Goal: Information Seeking & Learning: Learn about a topic

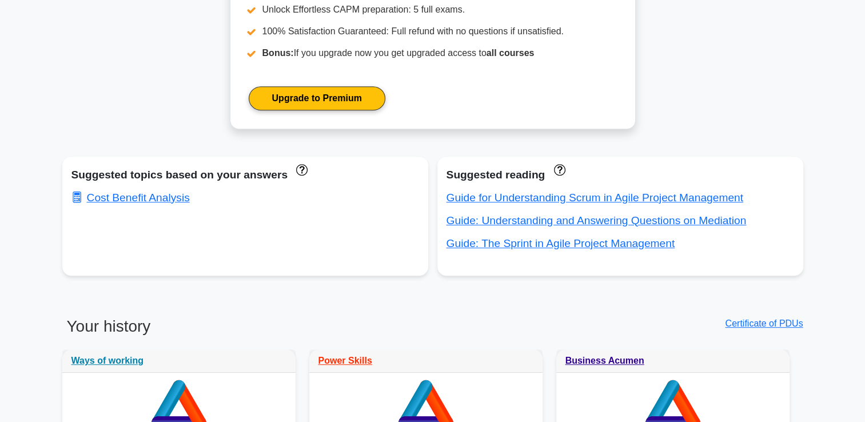
scroll to position [600, 0]
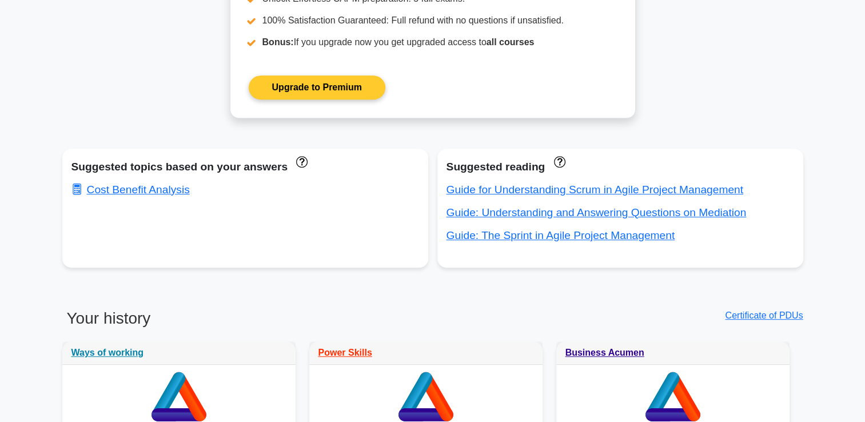
click at [350, 95] on link "Upgrade to Premium" at bounding box center [317, 87] width 137 height 24
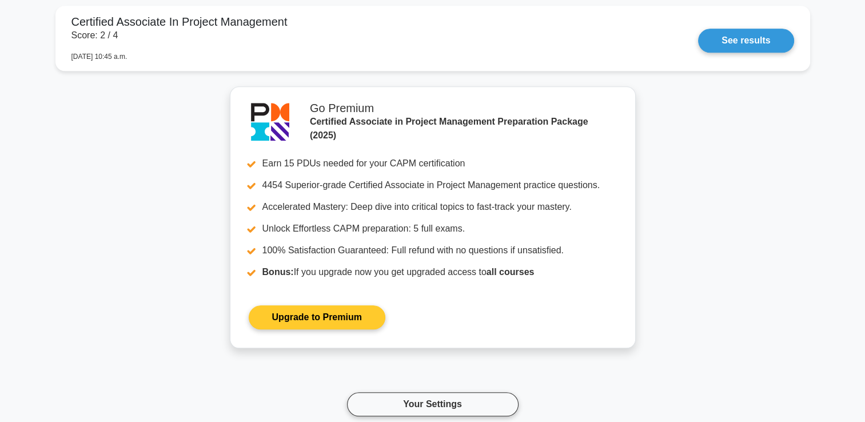
scroll to position [5483, 0]
click at [311, 311] on link "Upgrade to Premium" at bounding box center [317, 317] width 137 height 24
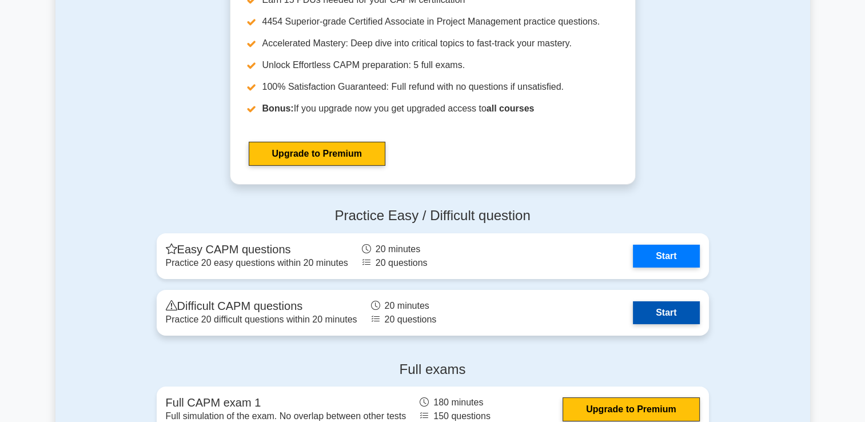
scroll to position [3721, 0]
click at [656, 312] on link "Start" at bounding box center [666, 312] width 66 height 23
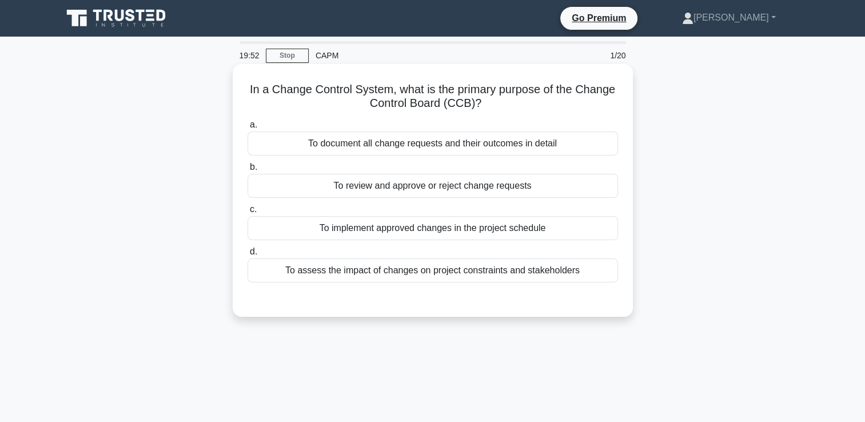
click at [562, 186] on div "To review and approve or reject change requests" at bounding box center [433, 186] width 371 height 24
click at [248, 171] on input "b. To review and approve or reject change requests" at bounding box center [248, 167] width 0 height 7
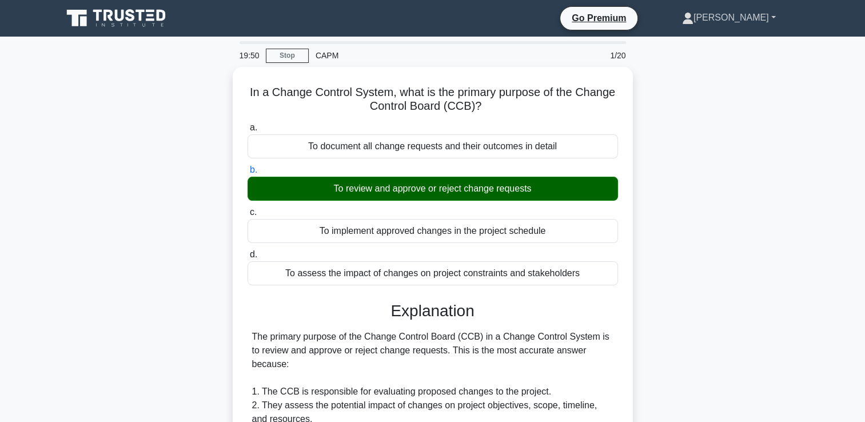
click at [765, 13] on link "[PERSON_NAME]" at bounding box center [729, 17] width 149 height 23
click at [730, 45] on link "Profile" at bounding box center [700, 44] width 90 height 18
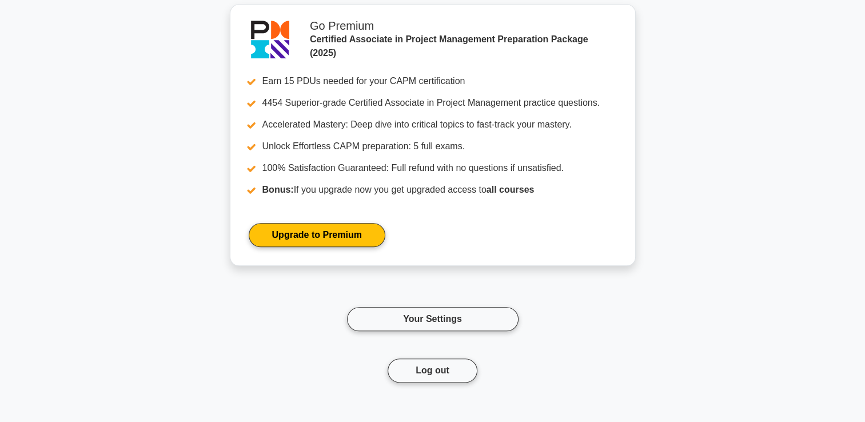
scroll to position [5694, 0]
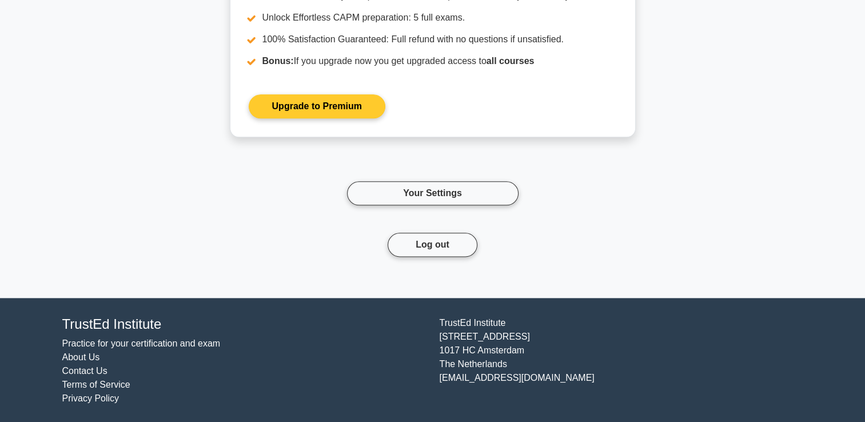
click at [330, 104] on link "Upgrade to Premium" at bounding box center [317, 106] width 137 height 24
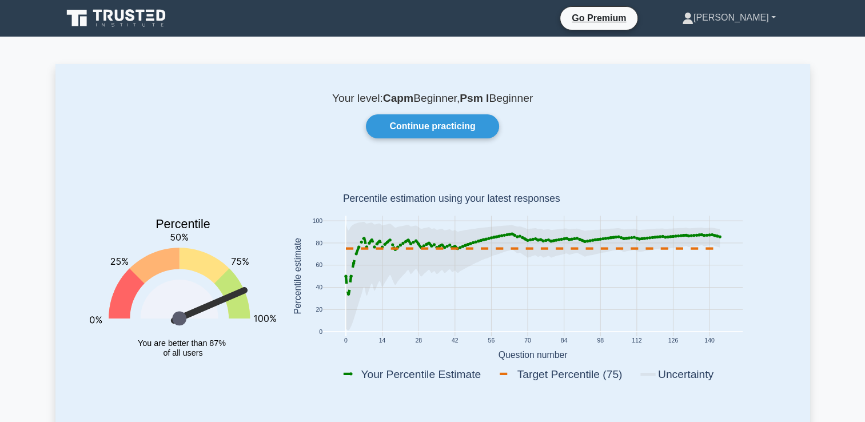
click at [754, 18] on link "[PERSON_NAME]" at bounding box center [729, 17] width 149 height 23
click at [742, 42] on link "Profile" at bounding box center [700, 44] width 90 height 18
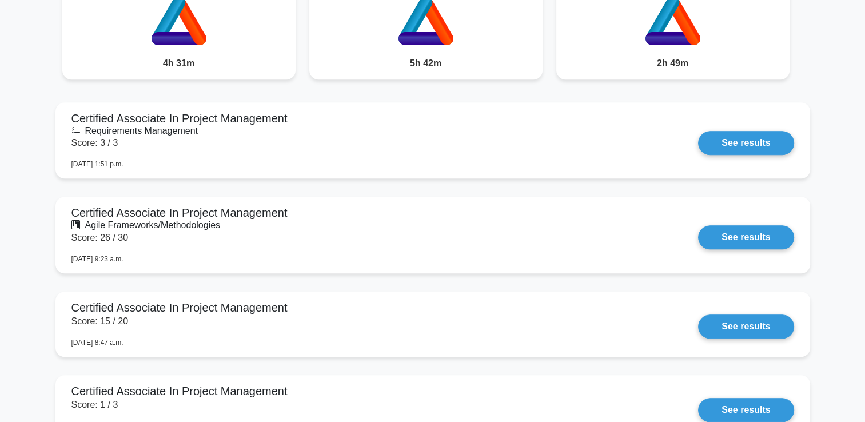
scroll to position [913, 0]
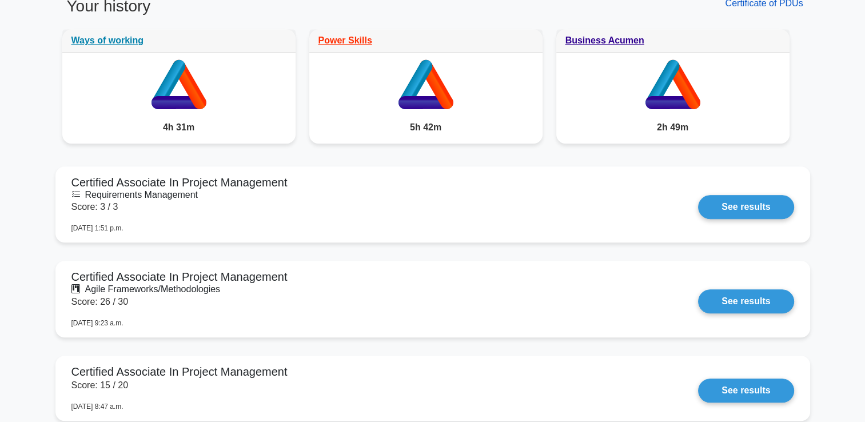
click at [750, 6] on link "Certificate of PDUs" at bounding box center [764, 3] width 78 height 10
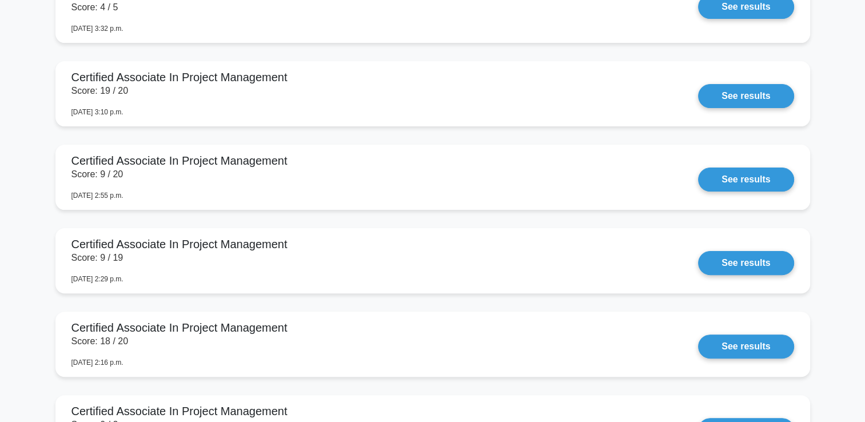
scroll to position [4620, 0]
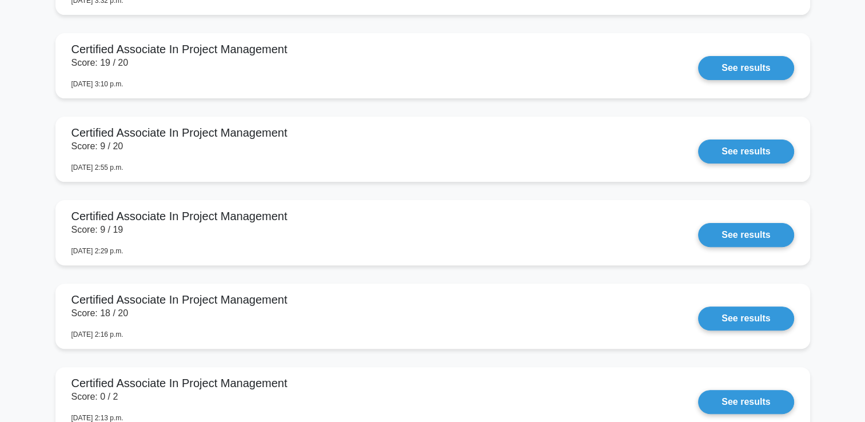
click at [698, 159] on link "See results" at bounding box center [745, 152] width 95 height 24
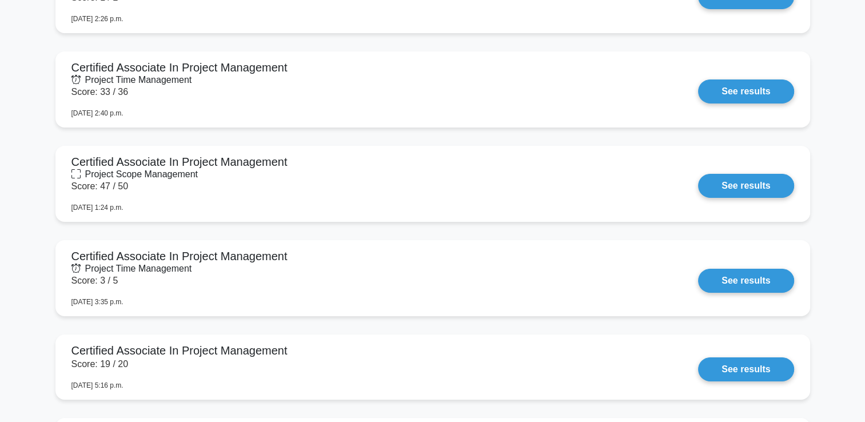
scroll to position [3307, 0]
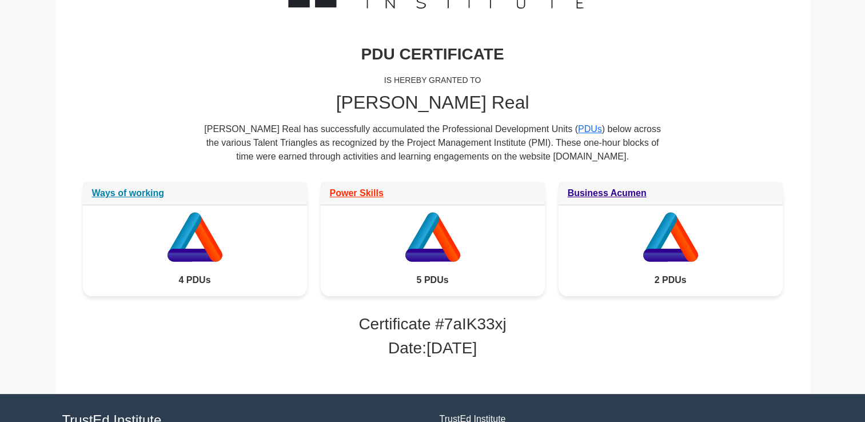
scroll to position [144, 0]
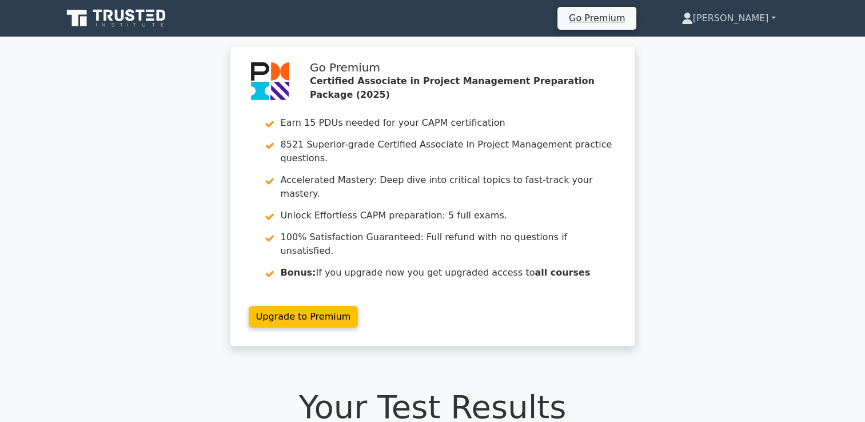
click at [766, 22] on link "[PERSON_NAME]" at bounding box center [728, 18] width 149 height 23
click at [733, 56] on link "Settings" at bounding box center [700, 63] width 90 height 18
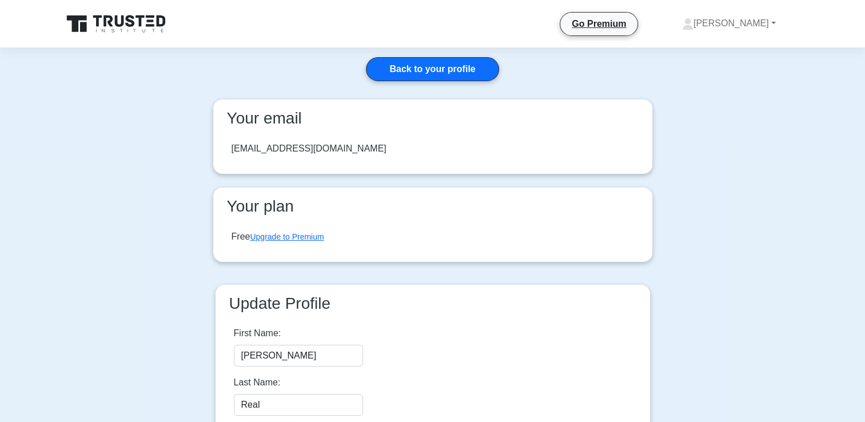
scroll to position [139, 0]
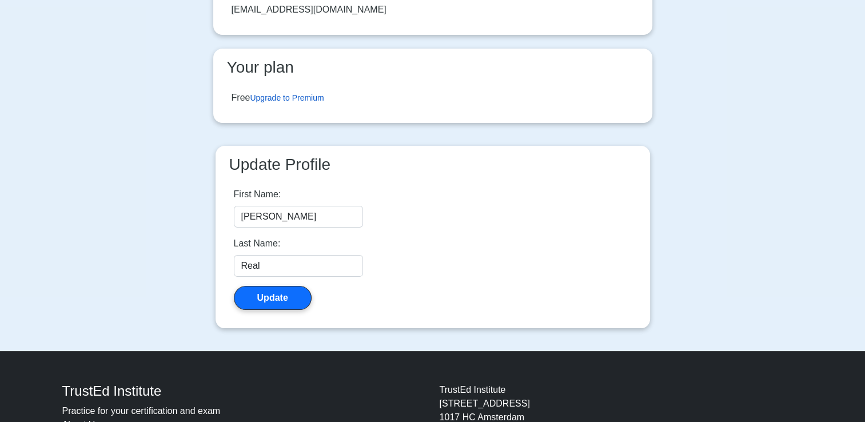
click at [294, 102] on link "Upgrade to Premium" at bounding box center [287, 97] width 74 height 9
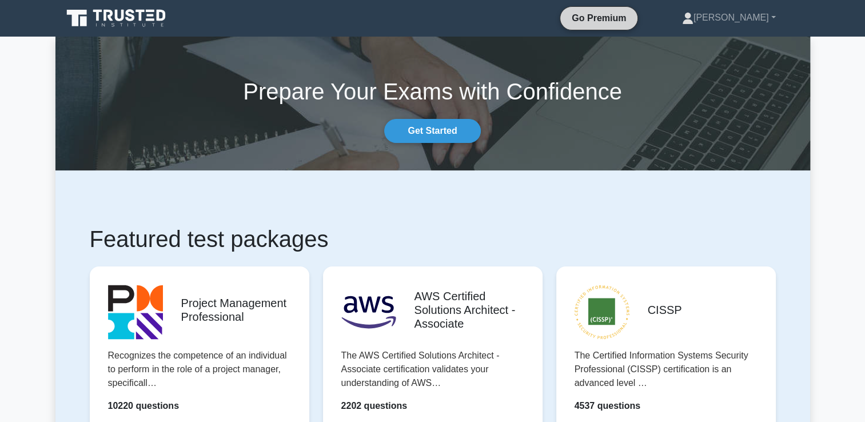
click at [633, 18] on link "Go Premium" at bounding box center [599, 18] width 68 height 14
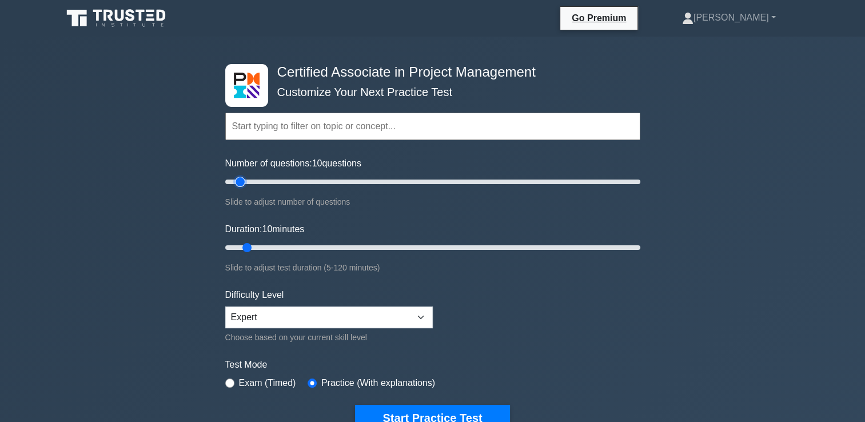
click at [240, 186] on input "Number of questions: 10 questions" at bounding box center [432, 182] width 415 height 14
drag, startPoint x: 240, startPoint y: 186, endPoint x: 596, endPoint y: 205, distance: 356.2
type input "180"
click at [596, 189] on input "Number of questions: 180 questions" at bounding box center [432, 182] width 415 height 14
drag, startPoint x: 311, startPoint y: 239, endPoint x: 683, endPoint y: 220, distance: 372.7
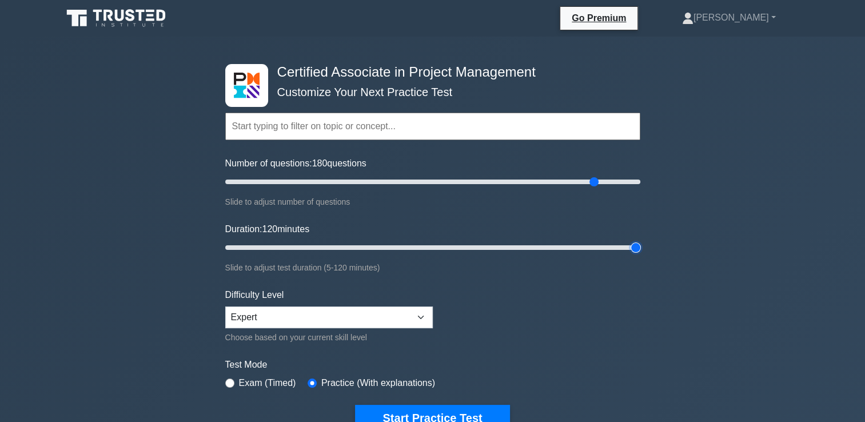
type input "120"
click at [640, 241] on input "Duration: 120 minutes" at bounding box center [432, 248] width 415 height 14
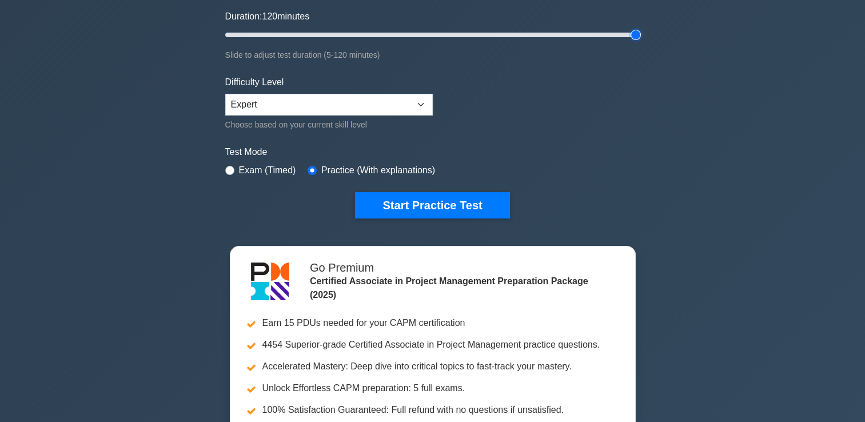
scroll to position [212, 0]
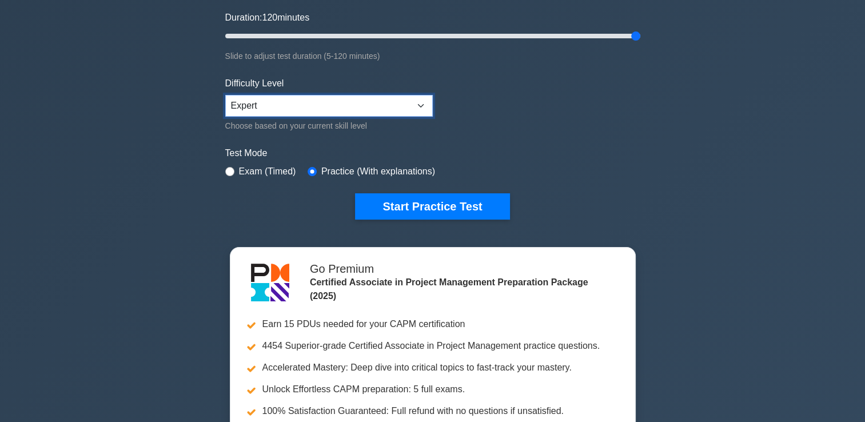
click at [405, 106] on select "Beginner Intermediate Expert" at bounding box center [329, 106] width 208 height 22
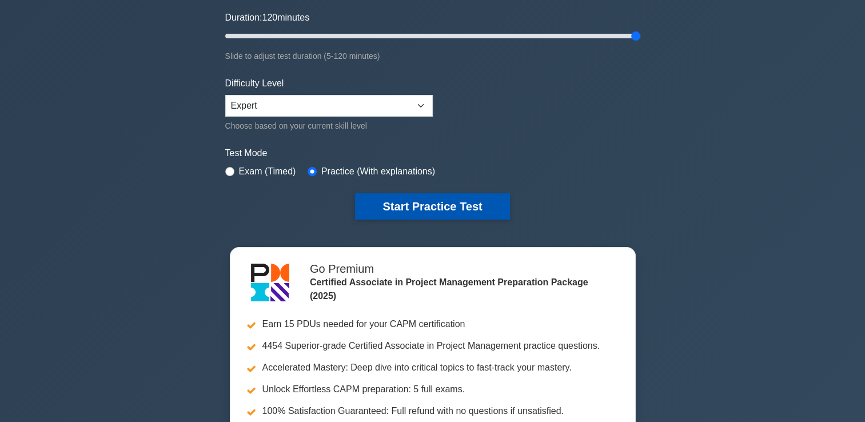
click at [434, 198] on button "Start Practice Test" at bounding box center [432, 206] width 154 height 26
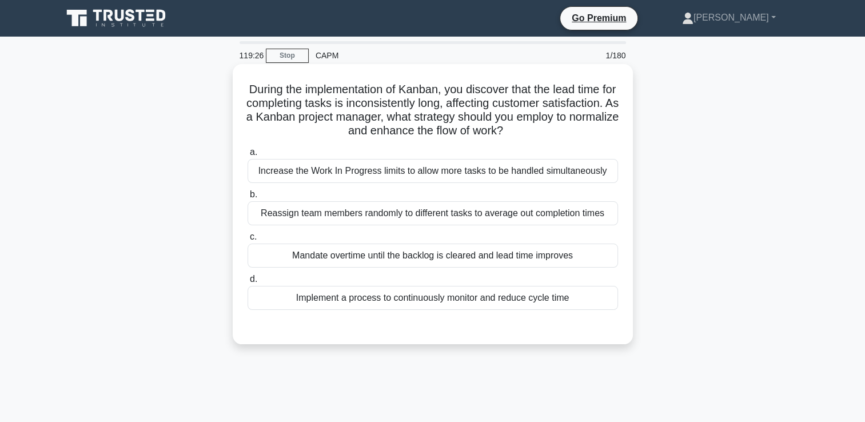
click at [552, 173] on div "Increase the Work In Progress limits to allow more tasks to be handled simultan…" at bounding box center [433, 171] width 371 height 24
click at [248, 156] on input "a. Increase the Work In Progress limits to allow more tasks to be handled simul…" at bounding box center [248, 152] width 0 height 7
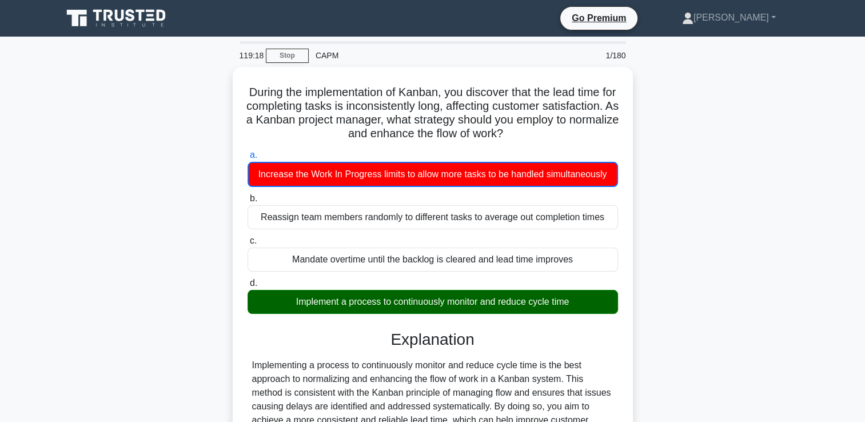
click at [153, 17] on icon at bounding box center [117, 18] width 110 height 22
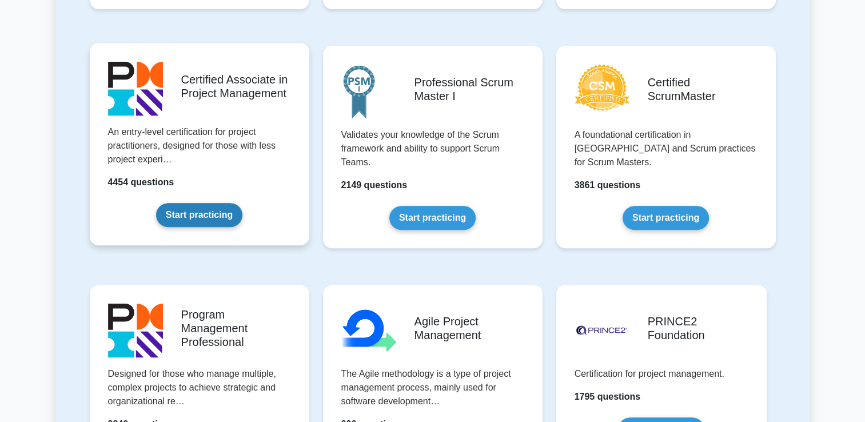
click at [212, 227] on link "Start practicing" at bounding box center [199, 215] width 86 height 24
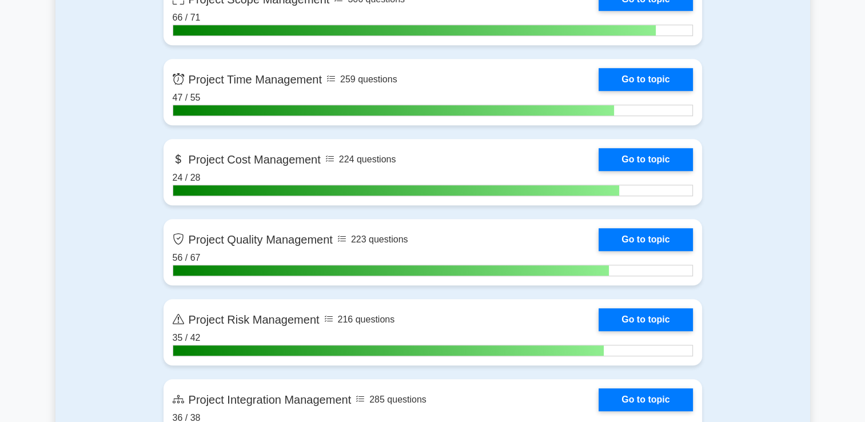
scroll to position [855, 0]
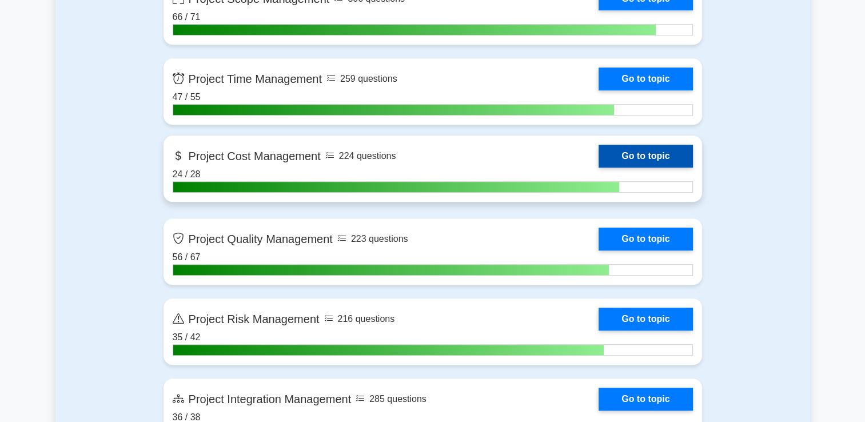
click at [647, 155] on link "Go to topic" at bounding box center [646, 156] width 94 height 23
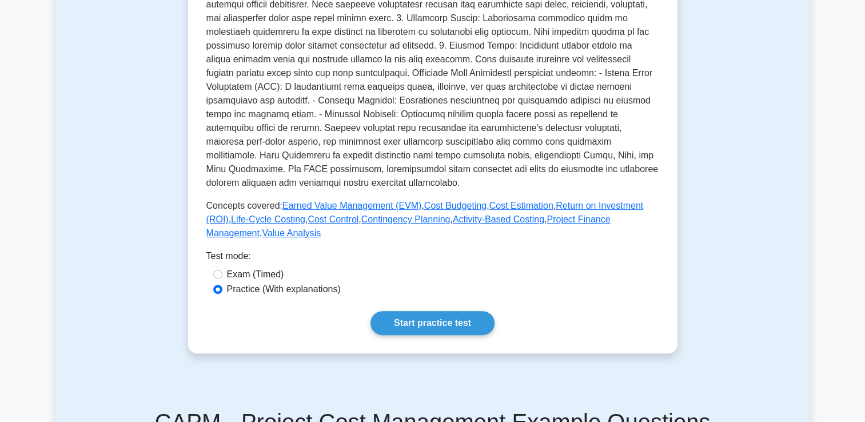
scroll to position [369, 0]
